Goal: Information Seeking & Learning: Compare options

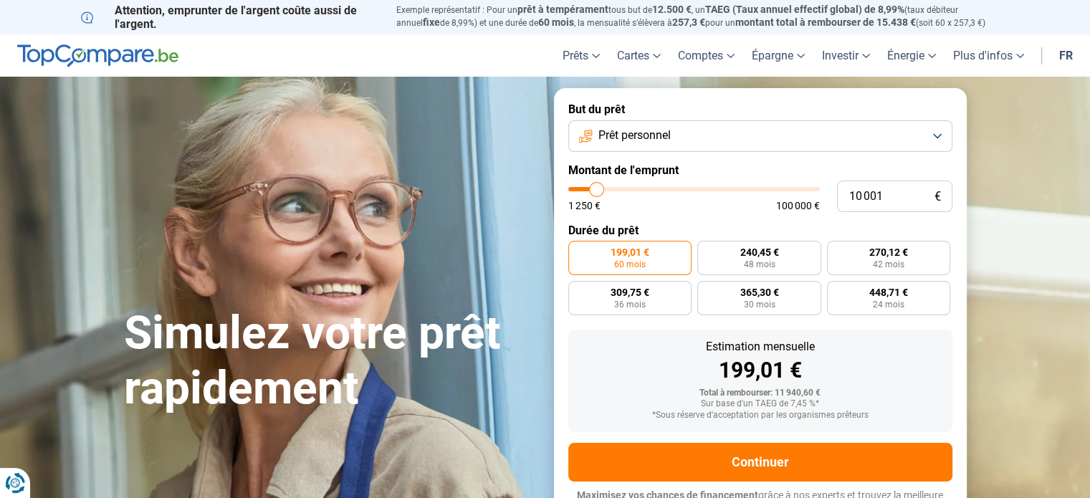
type input "11 750"
type input "11750"
type input "12 500"
type input "12500"
type input "13 250"
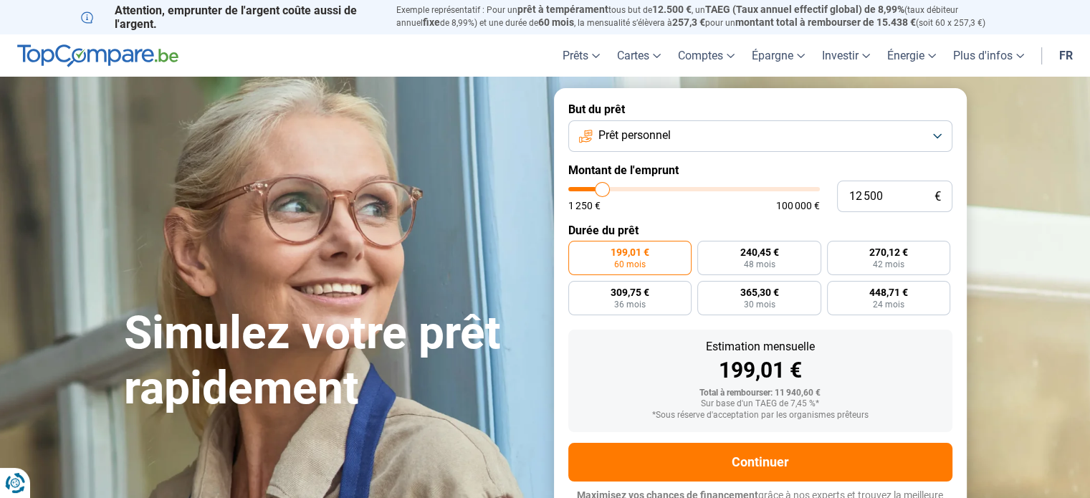
type input "13250"
type input "14 000"
type input "14000"
type input "16 250"
type input "16250"
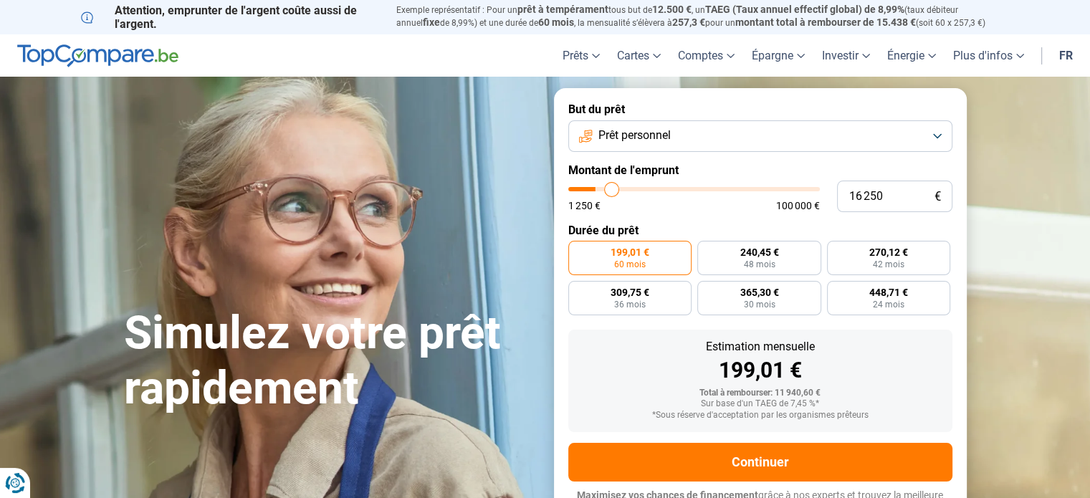
type input "16 500"
type input "16500"
type input "17 000"
type input "17000"
type input "18 000"
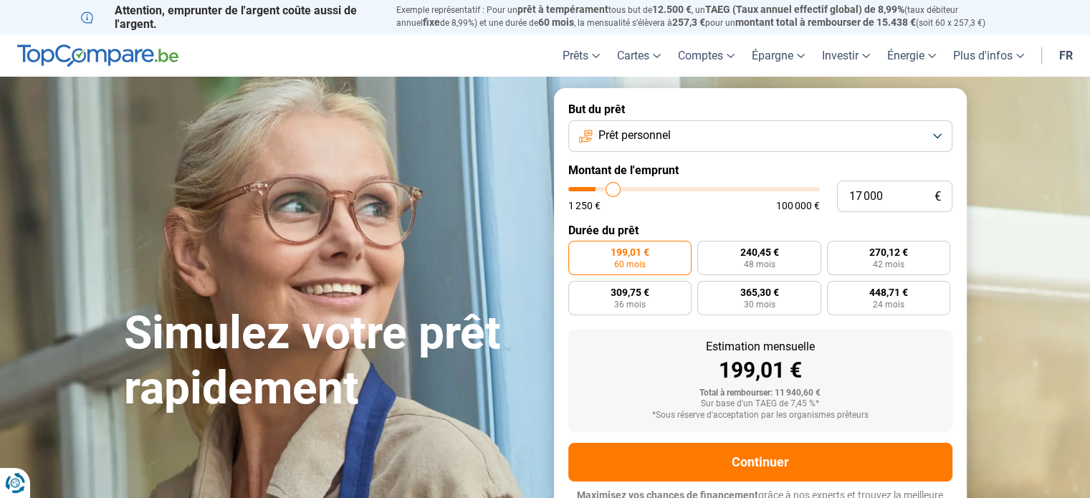
type input "18000"
type input "18 500"
type input "18500"
type input "18 750"
type input "18750"
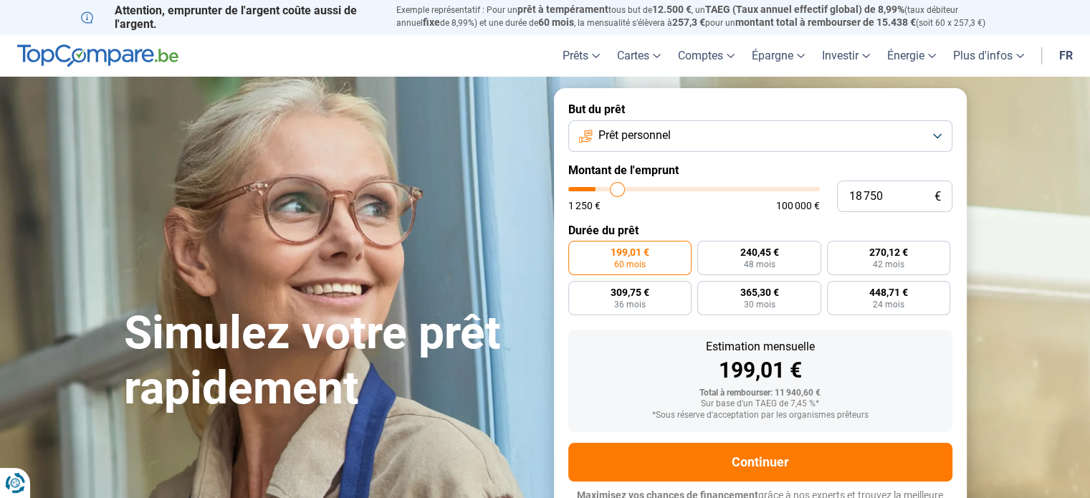
type input "19 000"
type input "19000"
type input "19 250"
type input "19250"
type input "19 500"
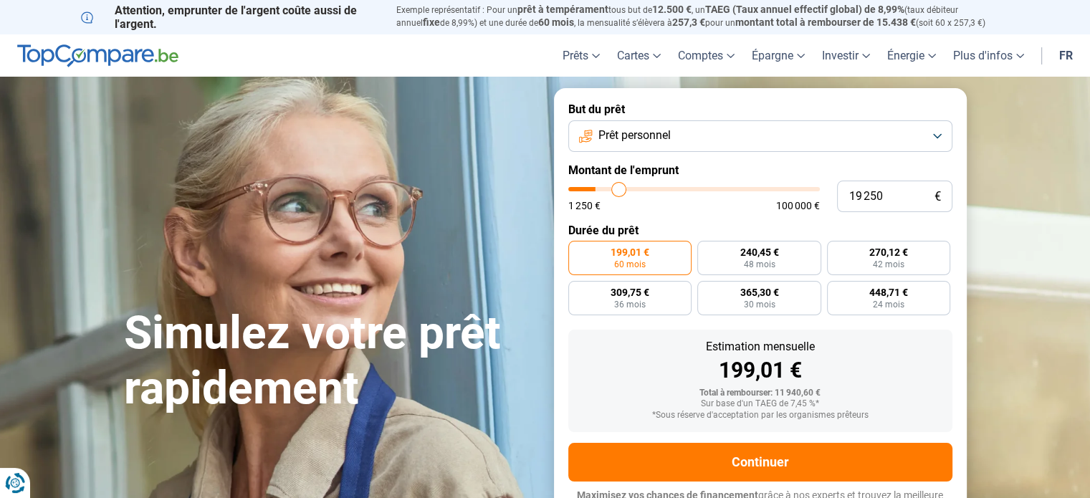
type input "19500"
type input "19 750"
type input "19750"
type input "20 250"
type input "20250"
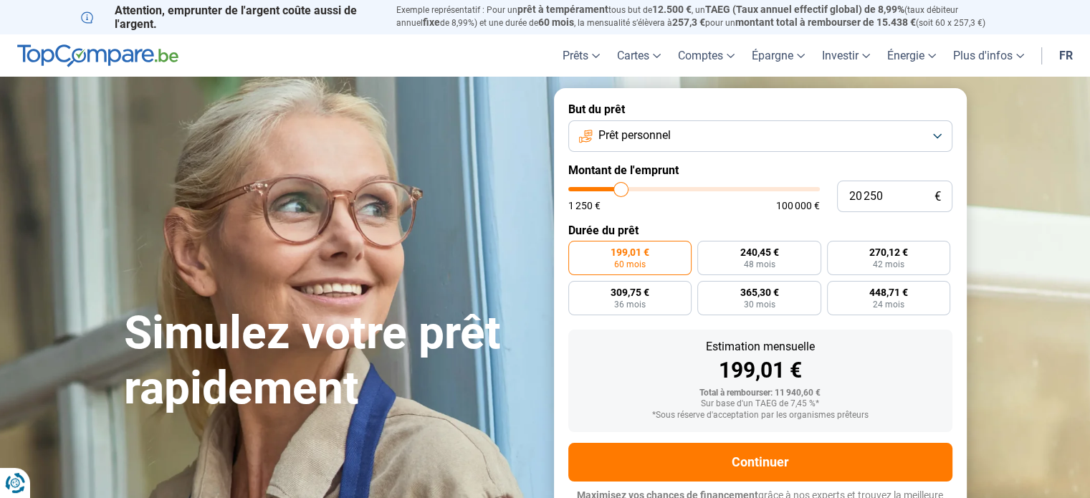
type input "20 500"
type input "20500"
type input "21 250"
type input "21250"
type input "21 500"
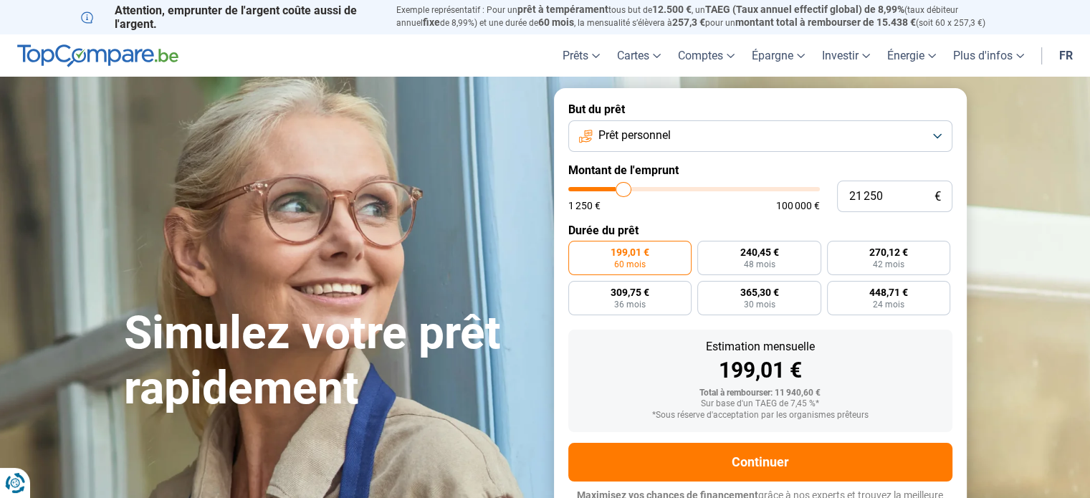
type input "21500"
type input "21 000"
type input "21000"
type input "20 500"
type input "20500"
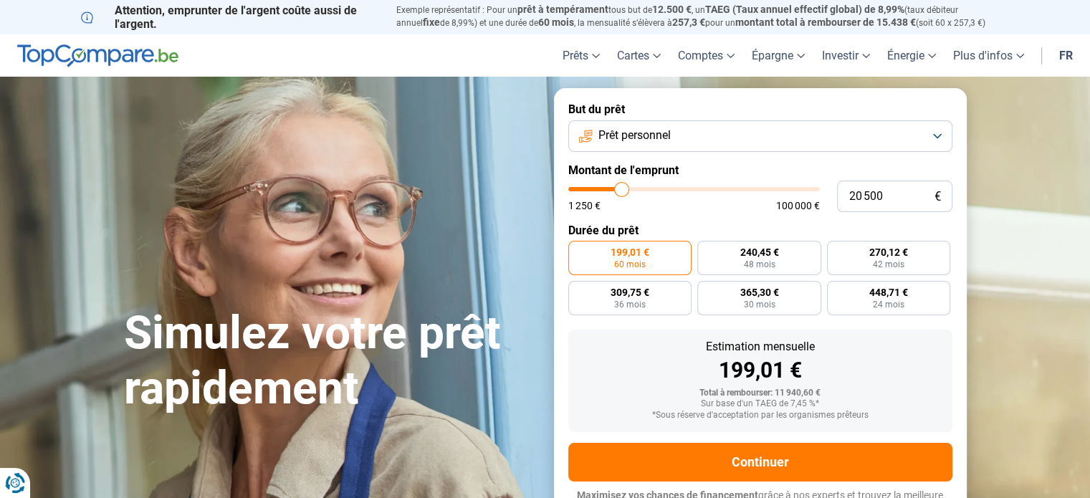
type input "20 000"
type input "20000"
type input "19 500"
type input "19500"
type input "19 000"
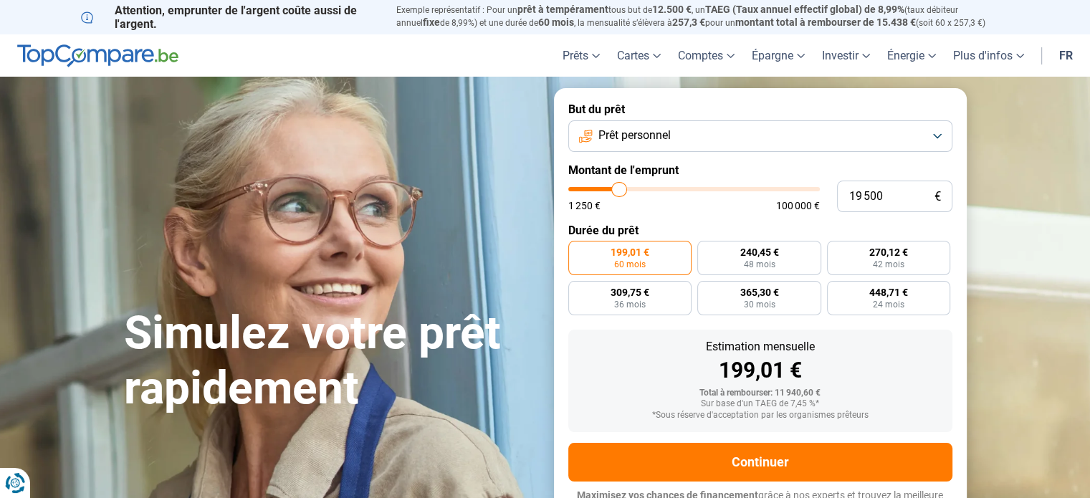
type input "19000"
type input "18 750"
type input "18750"
type input "18 250"
type input "18250"
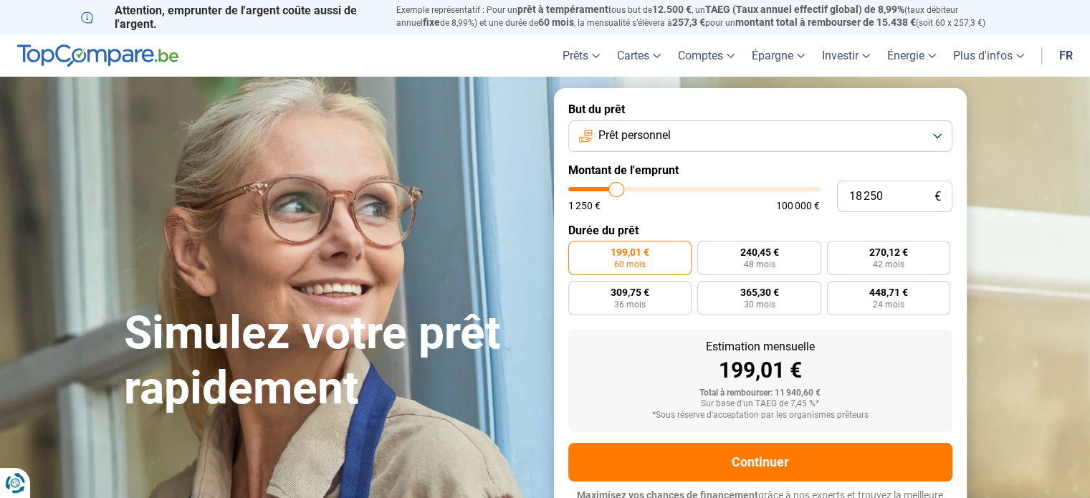
type input "17 750"
type input "17750"
type input "16 750"
type input "16750"
type input "16 250"
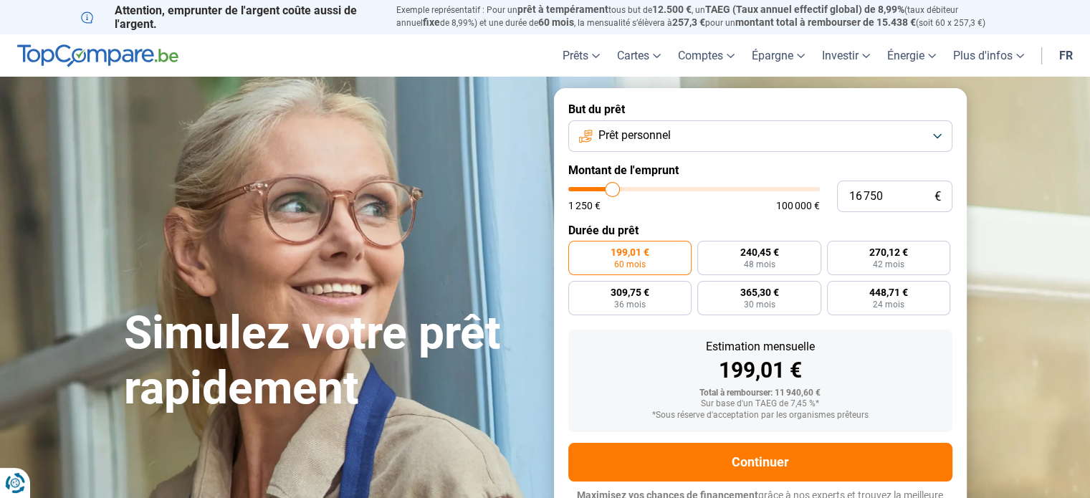
type input "16250"
type input "15 750"
type input "15750"
type input "15 000"
type input "15000"
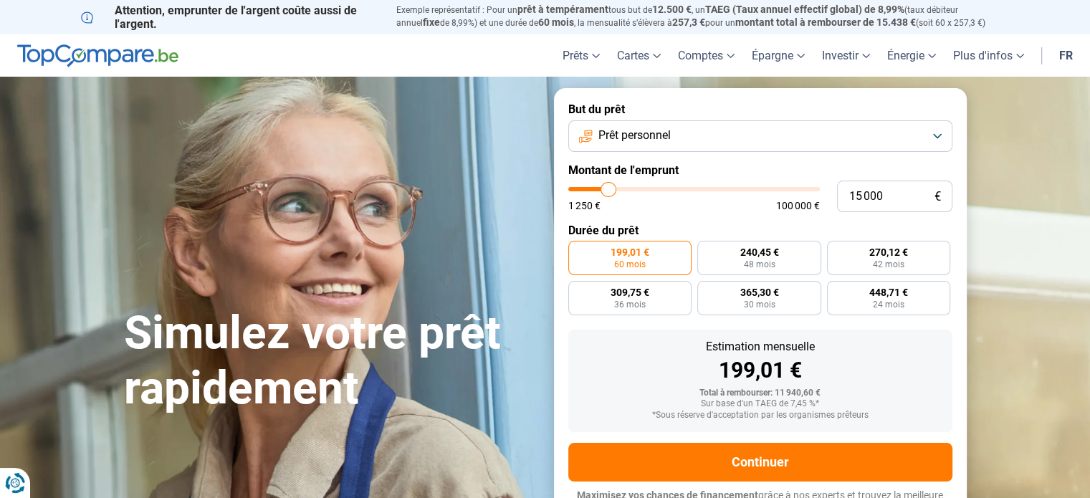
type input "14 750"
type input "14750"
type input "14 500"
type input "14500"
type input "14 250"
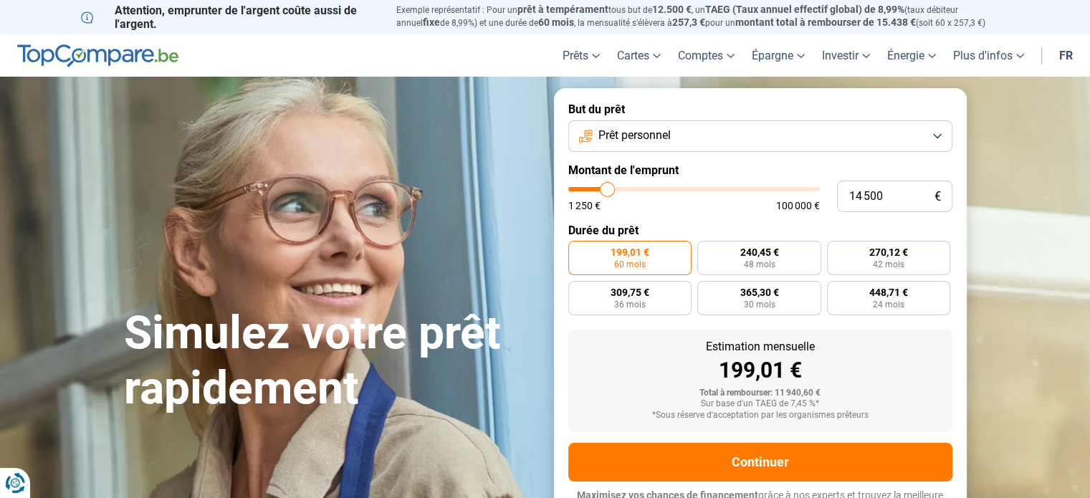
type input "14250"
type input "13 750"
type input "13750"
type input "13 500"
type input "13500"
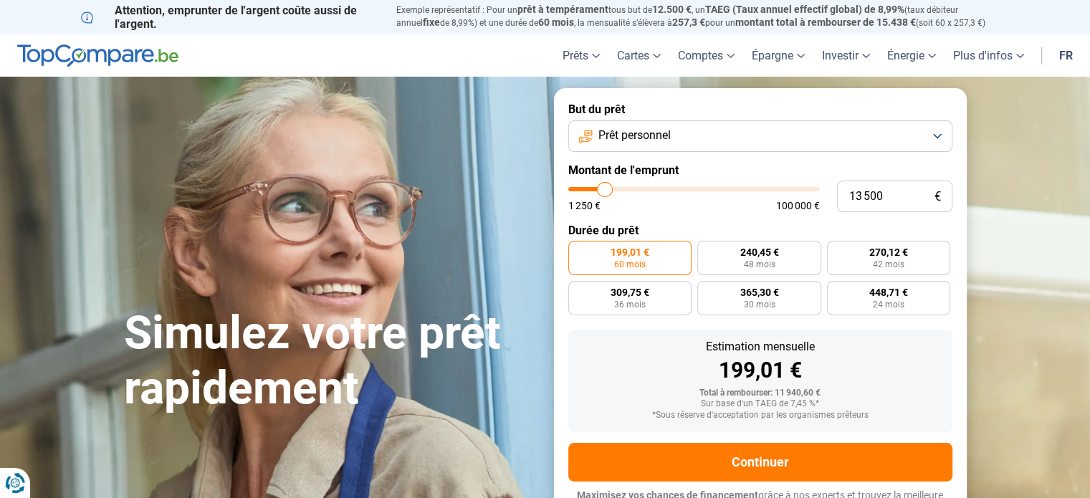
type input "13 250"
type input "13250"
type input "13 000"
type input "13000"
type input "12 750"
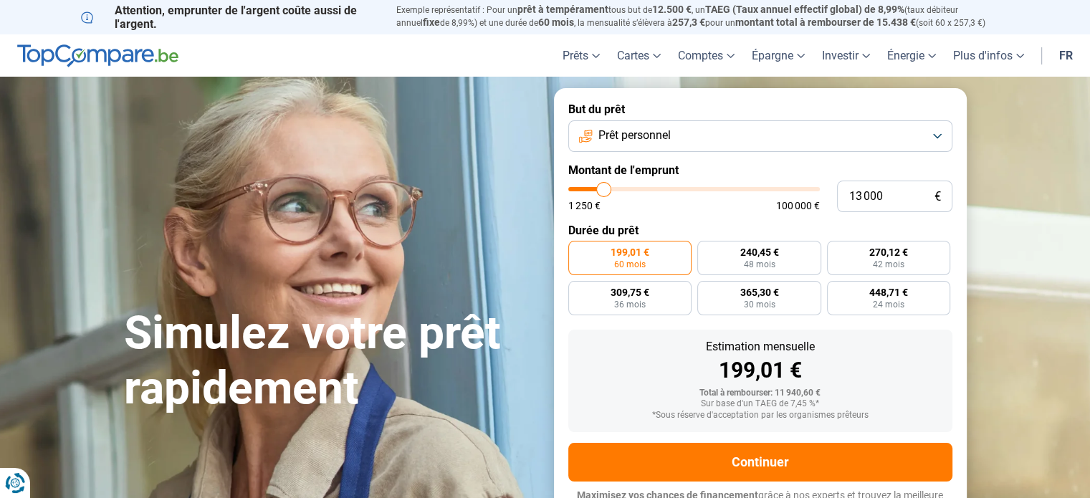
type input "12750"
type input "12 500"
type input "12500"
type input "12 250"
type input "12250"
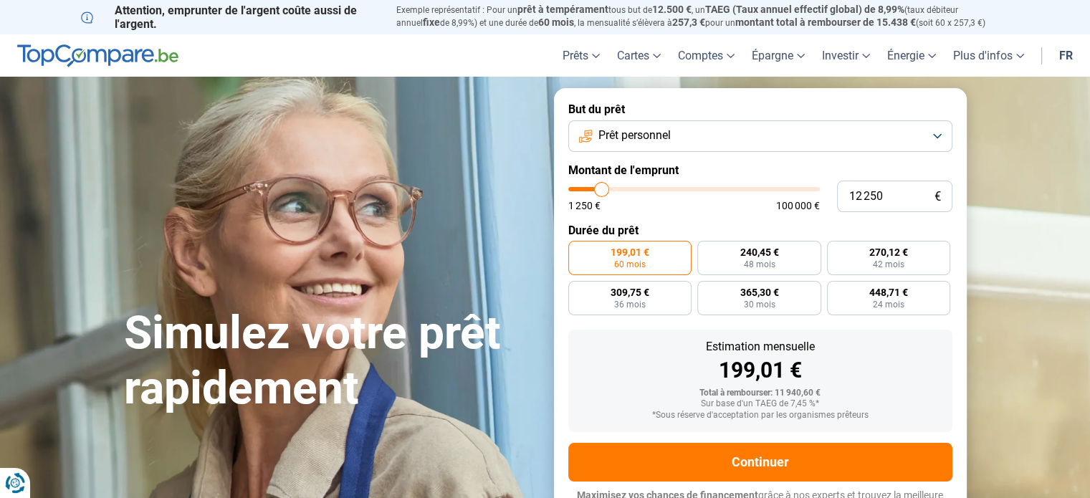
type input "12 000"
type input "12000"
type input "11 750"
type input "11750"
type input "11 500"
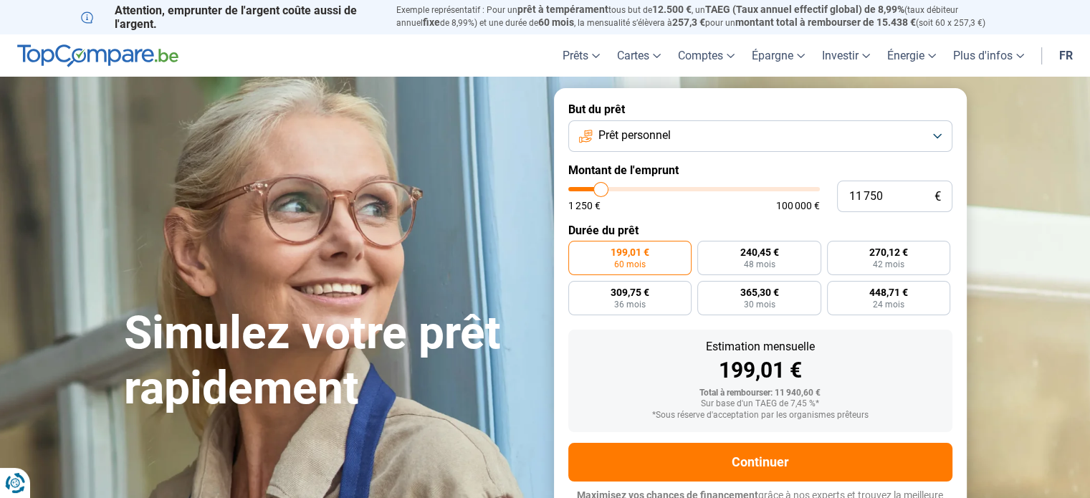
type input "11500"
type input "11 250"
type input "11250"
type input "11 000"
type input "11000"
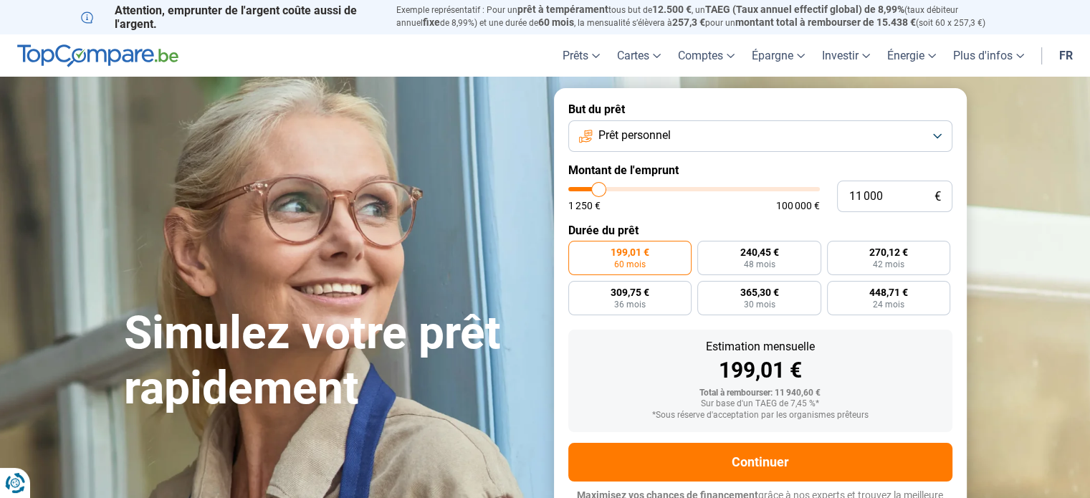
type input "10 750"
type input "10750"
type input "10 250"
type input "10250"
type input "10 000"
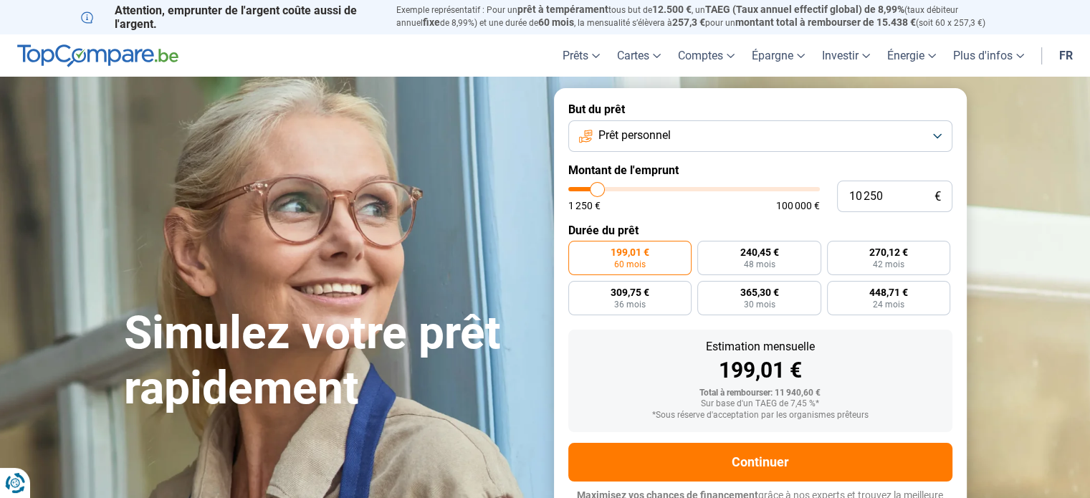
type input "10000"
type input "9 750"
type input "9750"
type input "9 500"
type input "9500"
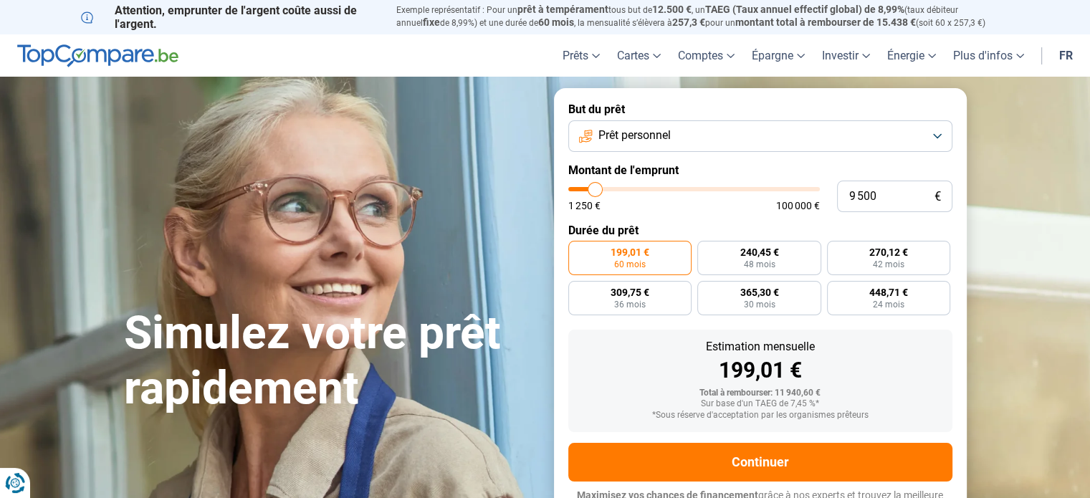
type input "9 250"
type input "9250"
type input "9 000"
type input "9000"
type input "9 250"
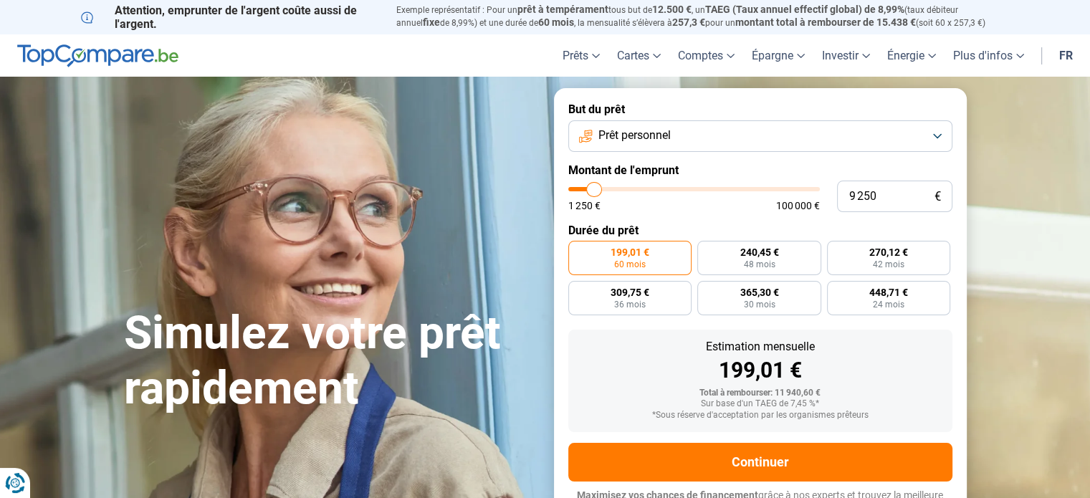
type input "9250"
type input "9 500"
type input "9500"
type input "9 750"
type input "9750"
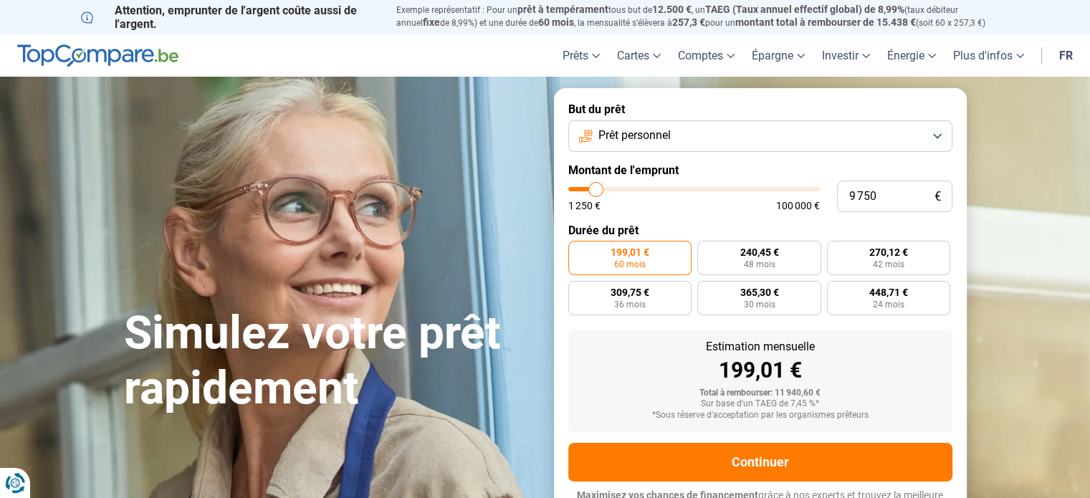
type input "9 500"
type input "9500"
type input "9 250"
type input "9250"
type input "9 000"
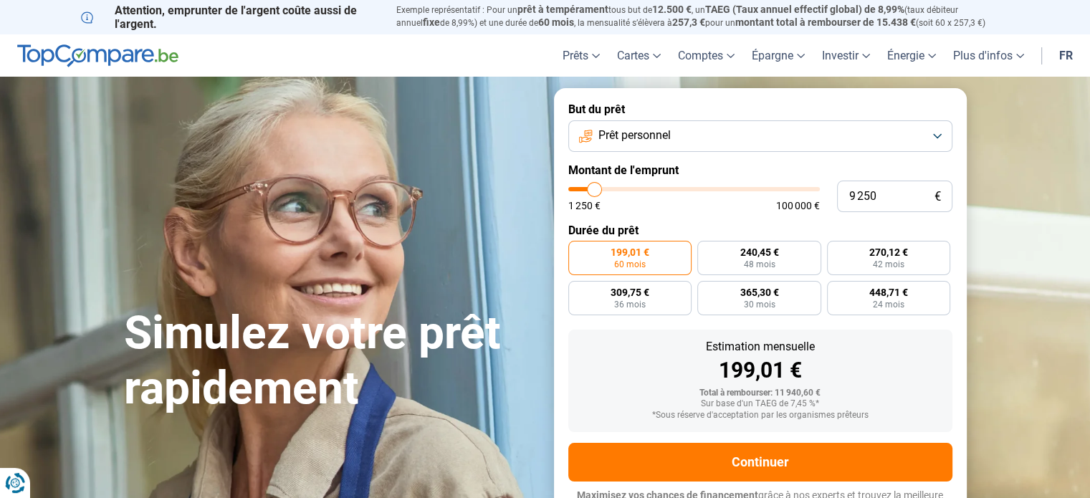
type input "9000"
type input "9 500"
type input "9500"
type input "9 750"
type input "9750"
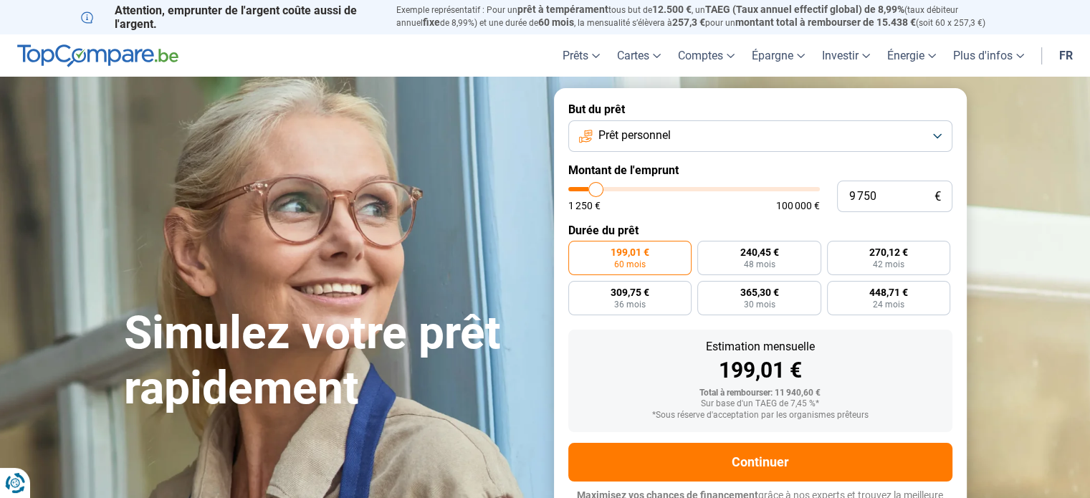
type input "10 000"
type input "10000"
click at [596, 188] on input "range" at bounding box center [694, 189] width 252 height 4
radio input "true"
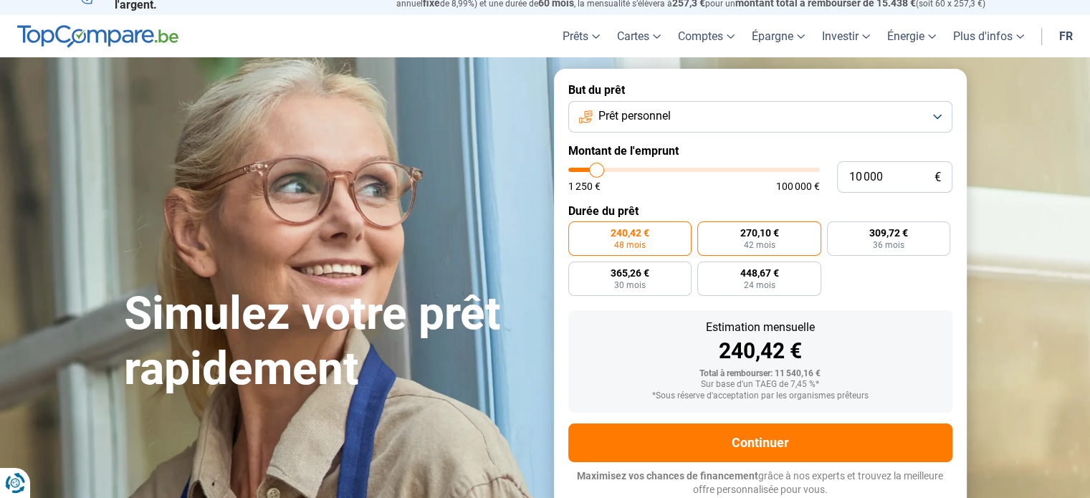
click at [775, 241] on label "270,10 € 42 mois" at bounding box center [759, 238] width 124 height 34
click at [707, 231] on input "270,10 € 42 mois" at bounding box center [701, 225] width 9 height 9
radio input "true"
click at [665, 240] on label "240,42 € 48 mois" at bounding box center [630, 238] width 124 height 34
click at [578, 231] on input "240,42 € 48 mois" at bounding box center [572, 225] width 9 height 9
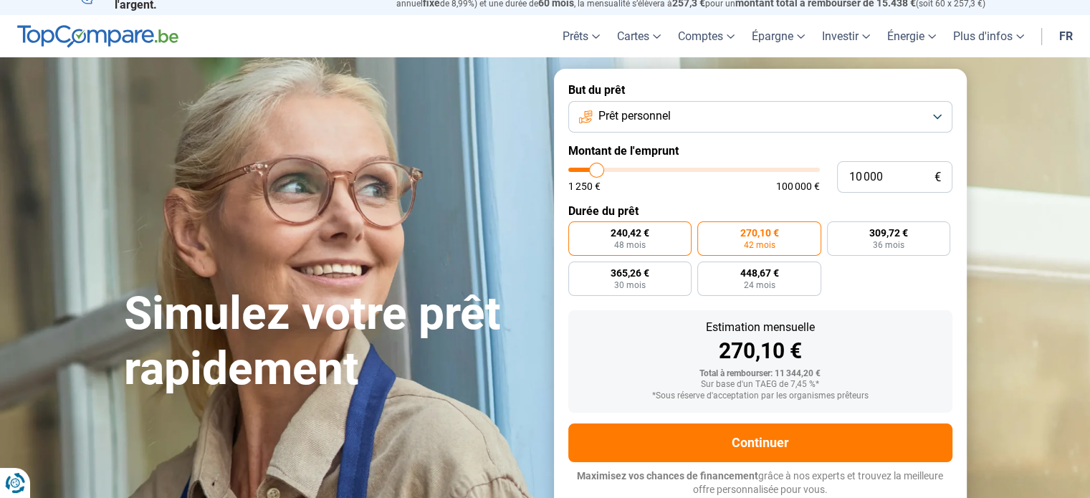
radio input "true"
click at [774, 242] on span "42 mois" at bounding box center [759, 245] width 32 height 9
click at [707, 231] on input "270,10 € 42 mois" at bounding box center [701, 225] width 9 height 9
radio input "true"
